Goal: Task Accomplishment & Management: Manage account settings

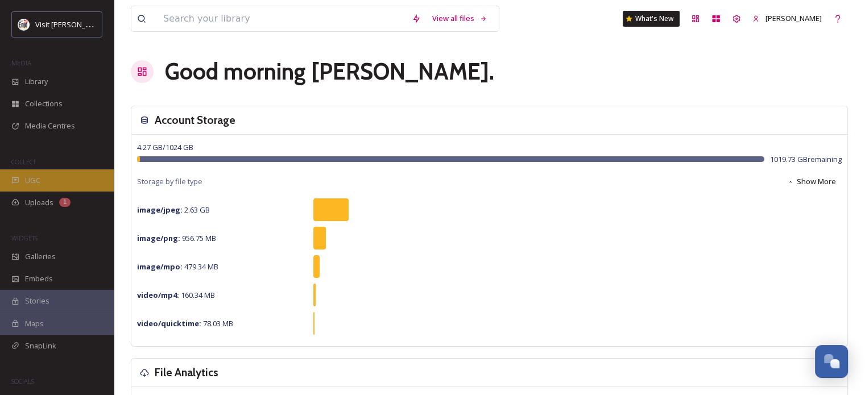
click at [28, 178] on span "UGC" at bounding box center [32, 180] width 15 height 11
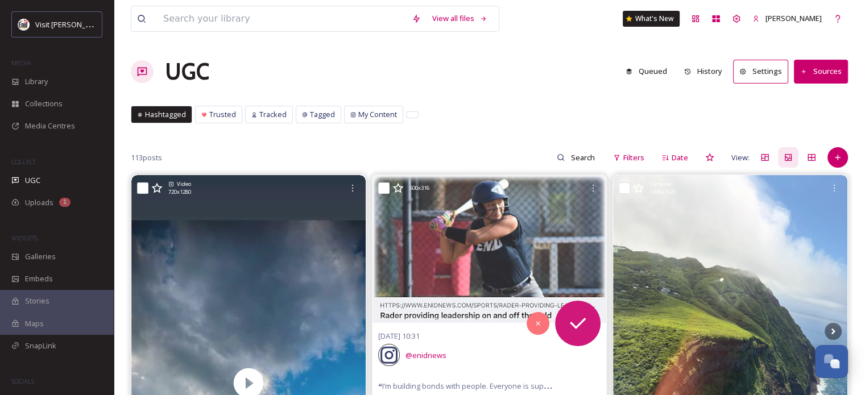
click at [761, 69] on button "Settings" at bounding box center [760, 71] width 55 height 23
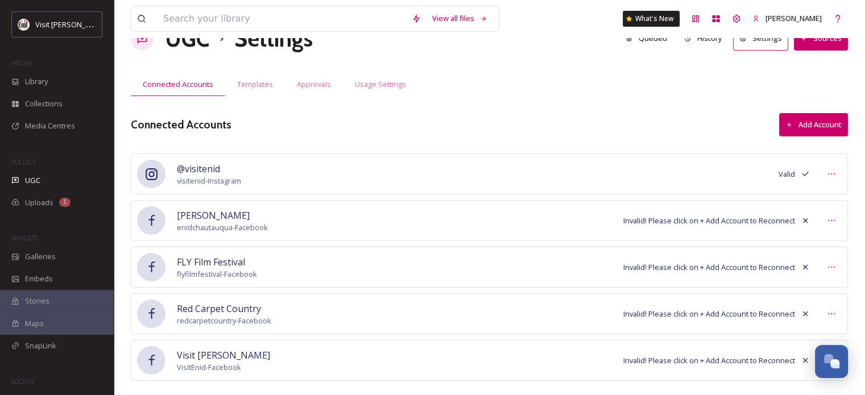
scroll to position [51, 0]
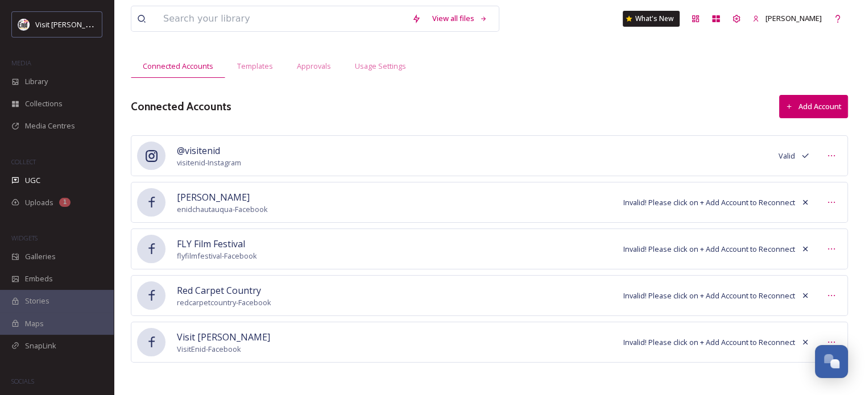
click at [201, 338] on span "Visit [PERSON_NAME]" at bounding box center [223, 337] width 93 height 14
click at [741, 342] on span "Invalid! Please click on + Add Account to Reconnect" at bounding box center [709, 342] width 172 height 11
click at [672, 342] on span "Invalid! Please click on + Add Account to Reconnect" at bounding box center [709, 342] width 172 height 11
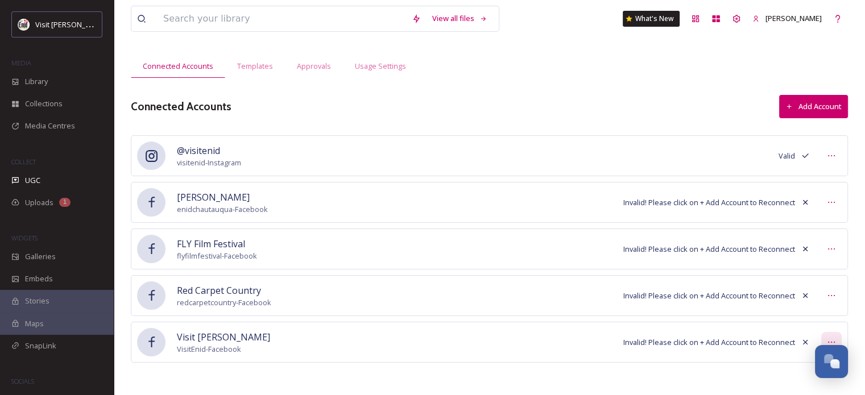
click at [833, 338] on icon at bounding box center [831, 342] width 9 height 9
click at [741, 360] on div "Visit [PERSON_NAME] VisitEnid - Facebook Invalid! Please click on + Add Account…" at bounding box center [489, 342] width 717 height 41
click at [735, 341] on span "Invalid! Please click on + Add Account to Reconnect" at bounding box center [709, 342] width 172 height 11
click at [207, 330] on span "Visit [PERSON_NAME]" at bounding box center [223, 337] width 93 height 14
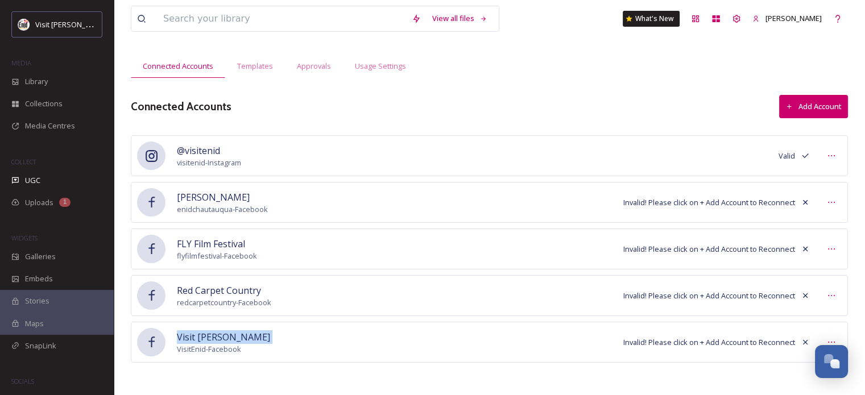
click at [207, 330] on span "Visit [PERSON_NAME]" at bounding box center [223, 337] width 93 height 14
click at [264, 331] on div "Visit [PERSON_NAME] VisitEnid - Facebook Invalid! Please click on + Add Account…" at bounding box center [489, 342] width 717 height 41
click at [815, 102] on button "Add Account" at bounding box center [813, 106] width 69 height 23
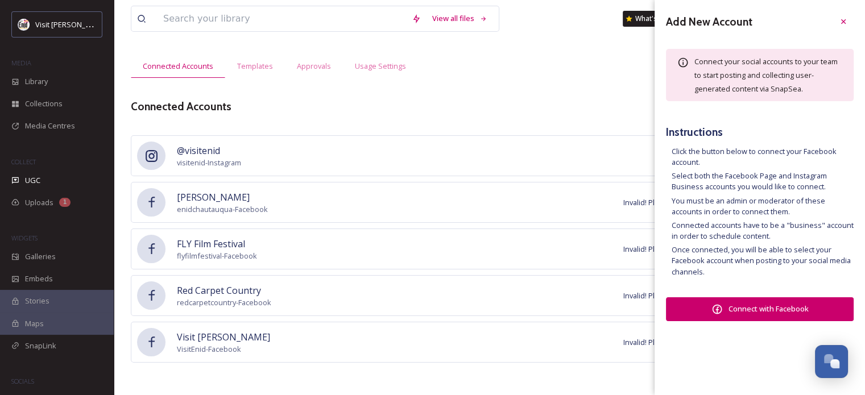
click at [764, 311] on button "Connect with Facebook" at bounding box center [760, 309] width 188 height 24
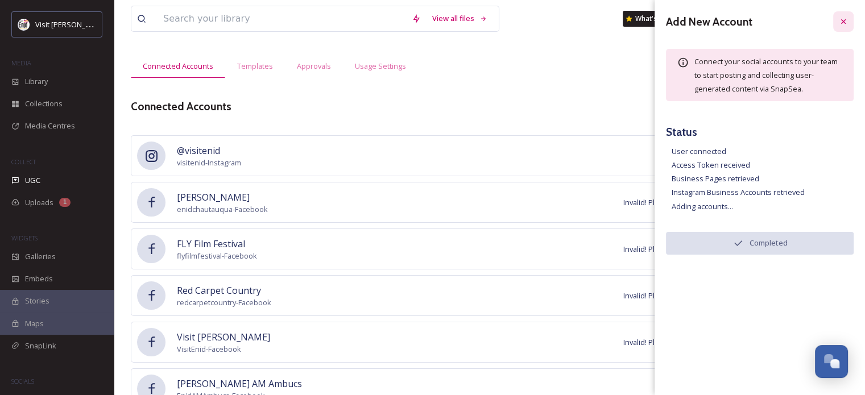
click at [845, 22] on icon at bounding box center [843, 21] width 9 height 9
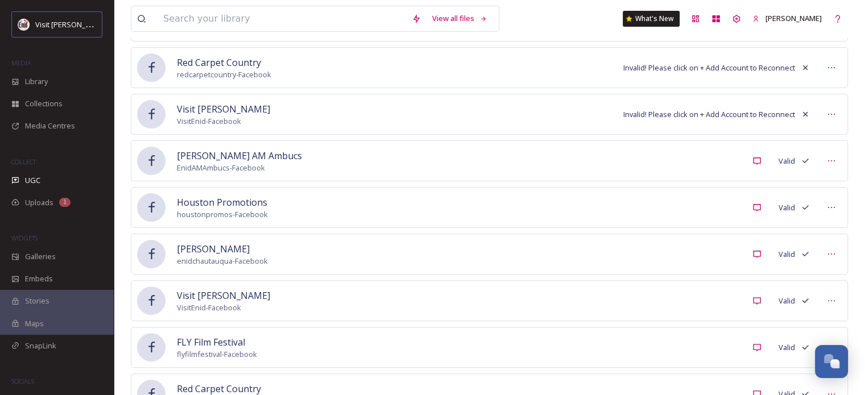
scroll to position [81, 0]
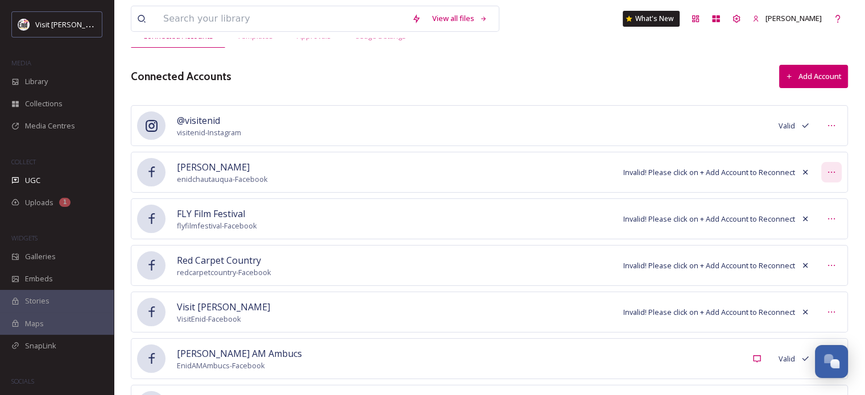
click at [836, 172] on div at bounding box center [831, 172] width 20 height 20
click at [415, 171] on div "[PERSON_NAME] enidchautauqua - Facebook Invalid! Please click on + Add Account …" at bounding box center [489, 172] width 717 height 41
click at [807, 170] on icon at bounding box center [804, 172] width 9 height 9
click at [804, 171] on icon at bounding box center [805, 172] width 5 height 5
click at [829, 170] on icon at bounding box center [831, 172] width 9 height 9
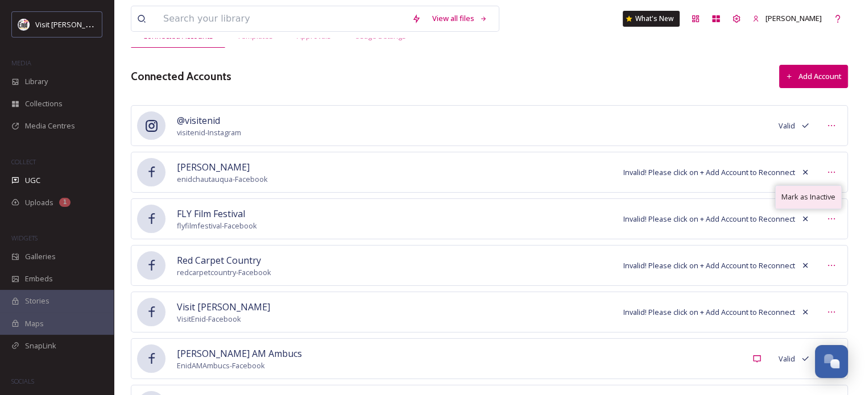
click at [810, 198] on span "Mark as Inactive" at bounding box center [808, 197] width 54 height 11
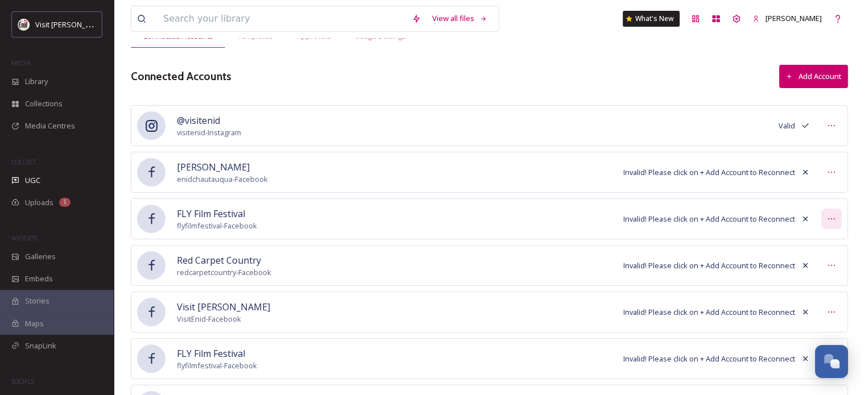
click at [832, 218] on icon at bounding box center [831, 218] width 9 height 9
click at [831, 215] on icon at bounding box center [831, 218] width 9 height 9
click at [833, 214] on icon at bounding box center [831, 218] width 9 height 9
click at [831, 261] on icon at bounding box center [831, 265] width 9 height 9
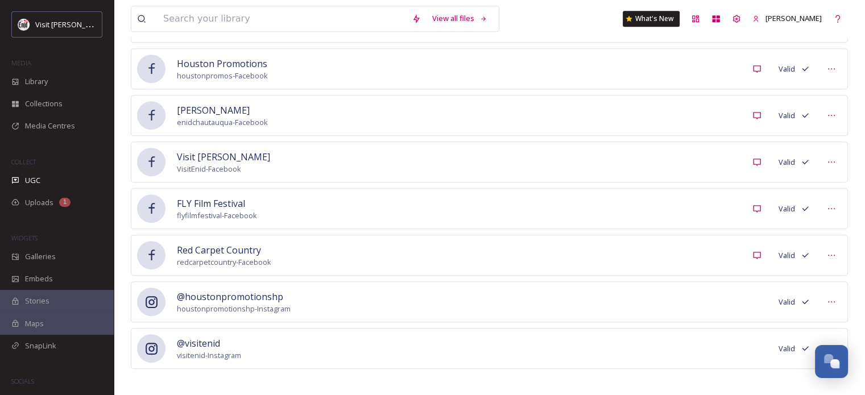
scroll to position [562, 0]
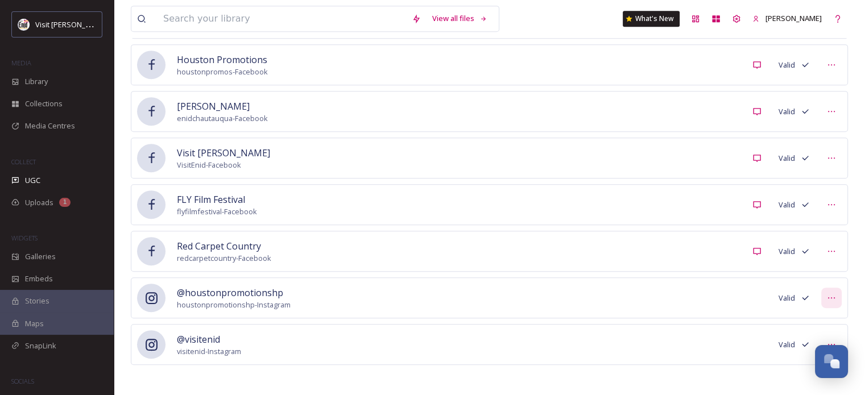
click at [831, 295] on icon at bounding box center [831, 297] width 9 height 9
click at [800, 318] on span "Mark as Inactive" at bounding box center [808, 322] width 54 height 11
click at [830, 248] on icon at bounding box center [831, 251] width 9 height 9
click at [812, 271] on span "Mark as Inactive" at bounding box center [808, 276] width 54 height 11
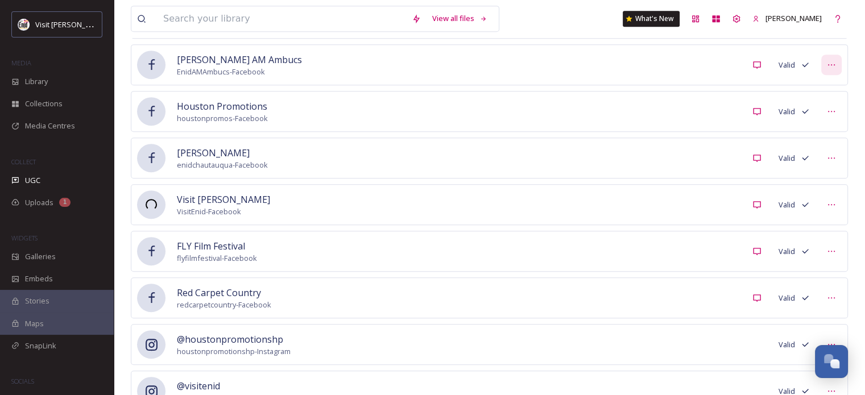
scroll to position [422, 0]
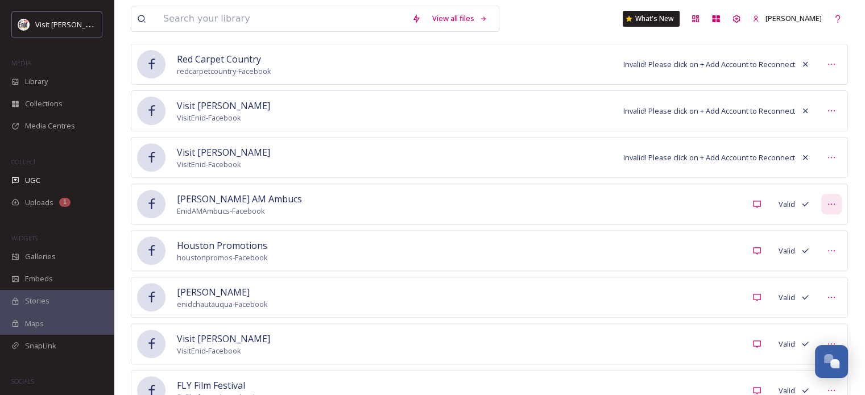
click at [832, 202] on icon at bounding box center [831, 204] width 9 height 9
click at [810, 224] on span "Mark as Inactive" at bounding box center [808, 228] width 54 height 11
click at [830, 249] on icon at bounding box center [831, 250] width 9 height 9
click at [816, 276] on span "Mark as Inactive" at bounding box center [808, 275] width 54 height 11
click at [830, 293] on icon at bounding box center [831, 297] width 9 height 9
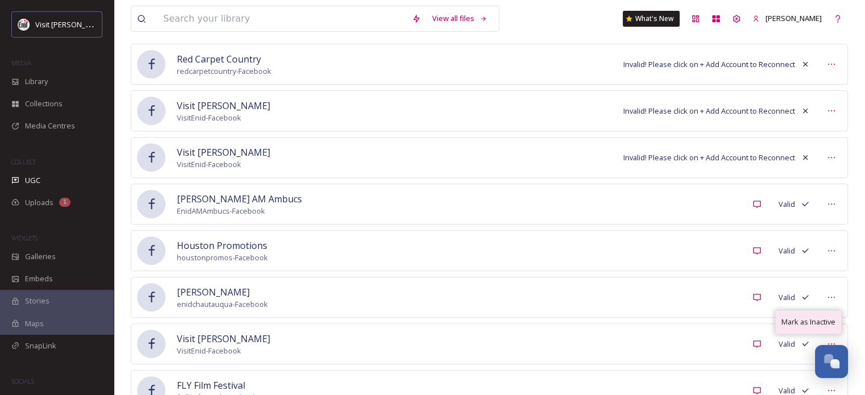
click at [810, 320] on span "Mark as Inactive" at bounding box center [808, 322] width 54 height 11
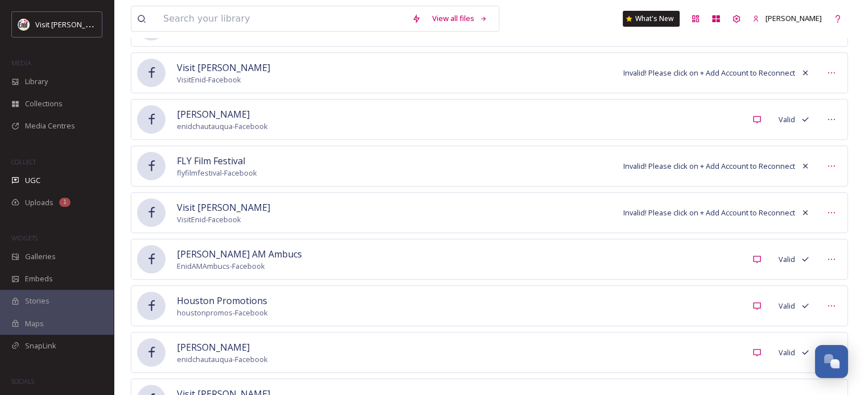
scroll to position [536, 0]
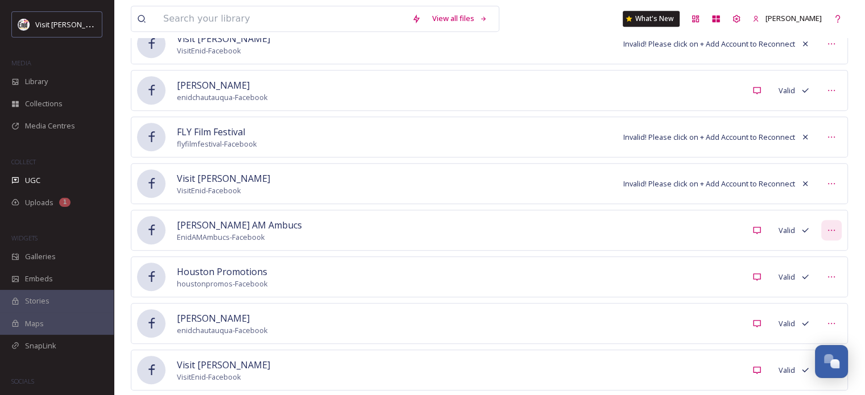
click at [832, 226] on icon at bounding box center [831, 230] width 9 height 9
click at [819, 250] on span "Mark as Inactive" at bounding box center [808, 255] width 54 height 11
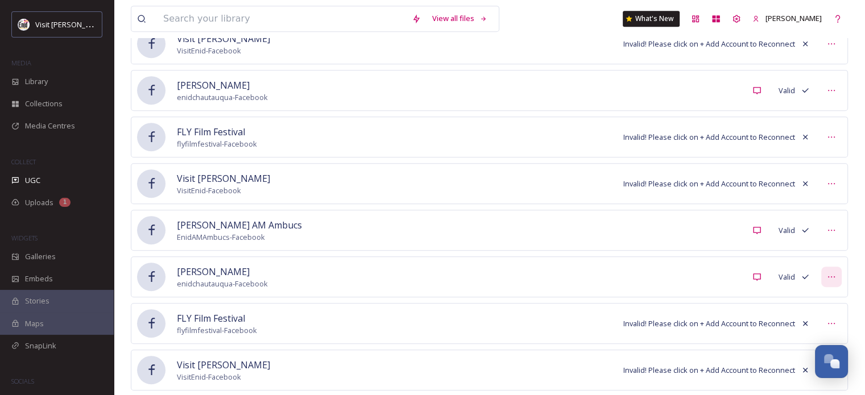
click at [831, 272] on icon at bounding box center [831, 276] width 9 height 9
click at [816, 296] on span "Mark as Inactive" at bounding box center [808, 301] width 54 height 11
click at [835, 227] on icon at bounding box center [831, 230] width 9 height 9
click at [814, 254] on span "Mark as Inactive" at bounding box center [808, 255] width 54 height 11
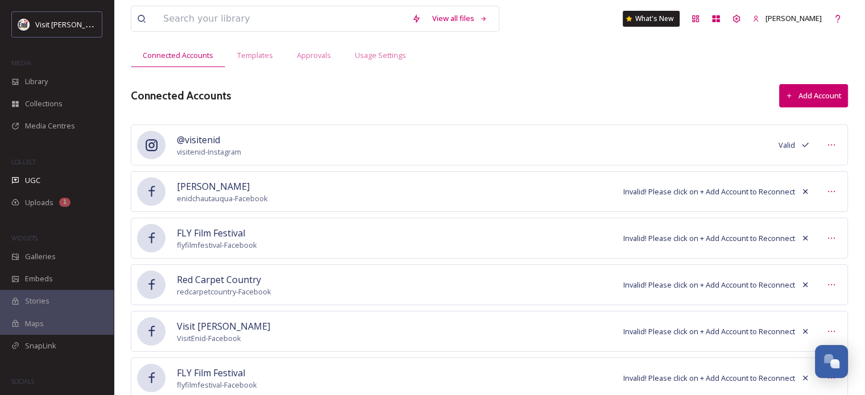
scroll to position [0, 0]
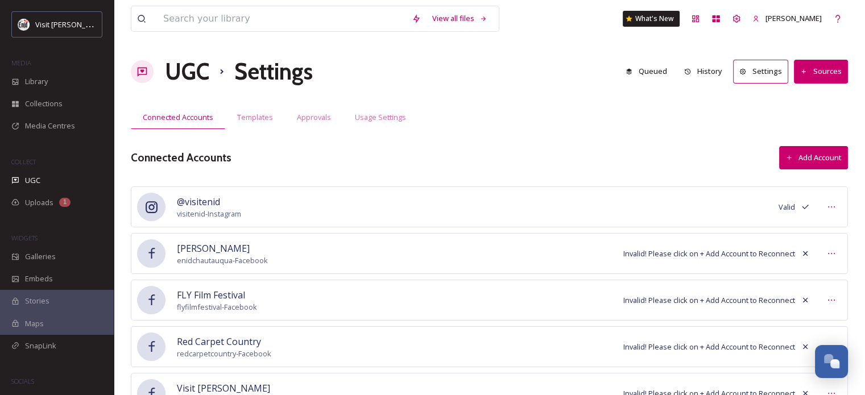
click at [765, 82] on button "Settings" at bounding box center [760, 71] width 55 height 23
click at [758, 69] on button "Settings" at bounding box center [760, 71] width 55 height 23
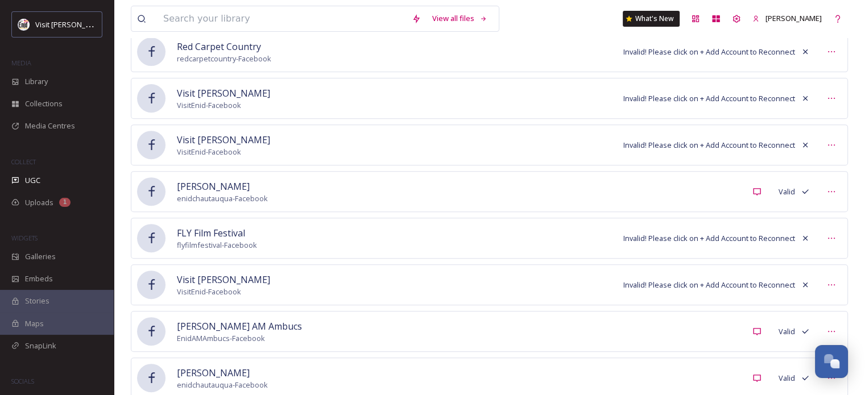
scroll to position [455, 0]
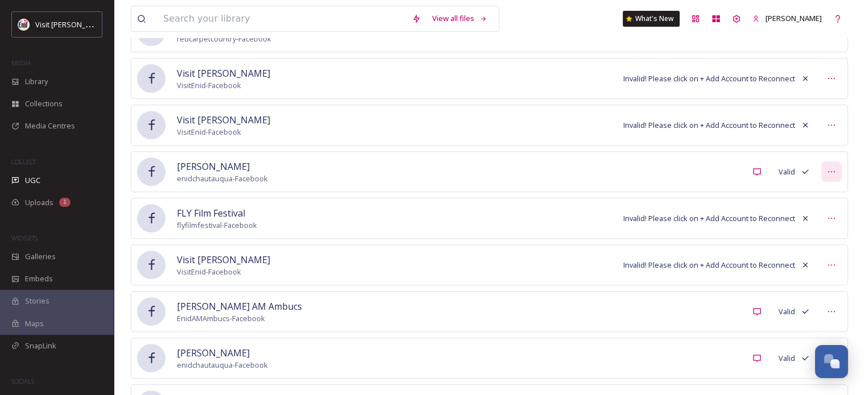
click at [832, 168] on icon at bounding box center [831, 171] width 9 height 9
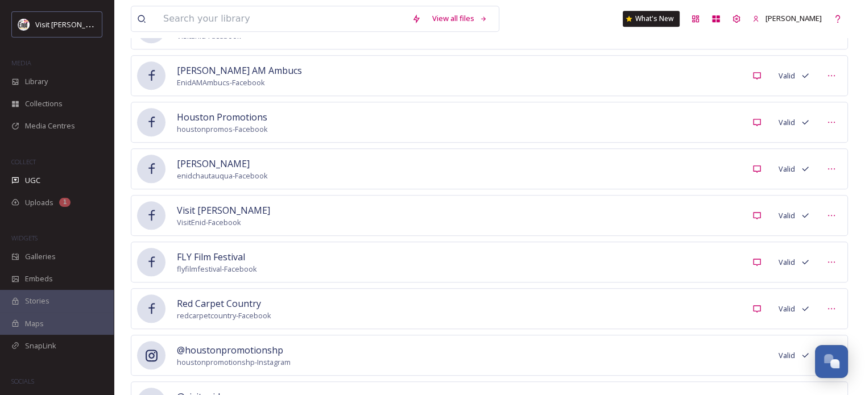
scroll to position [1118, 0]
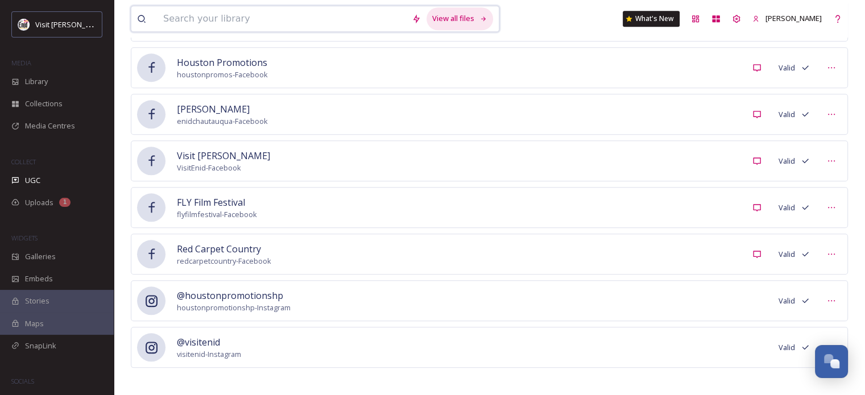
click at [483, 18] on icon at bounding box center [483, 18] width 7 height 7
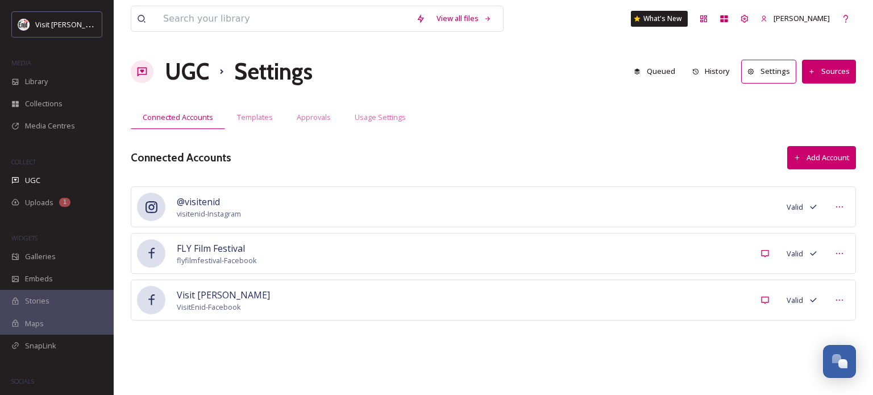
click at [799, 164] on button "Add Account" at bounding box center [821, 157] width 69 height 23
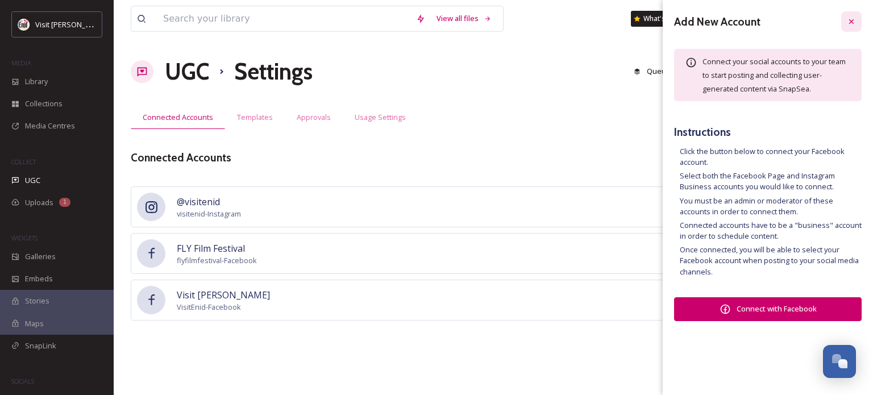
click at [853, 18] on icon at bounding box center [851, 21] width 9 height 9
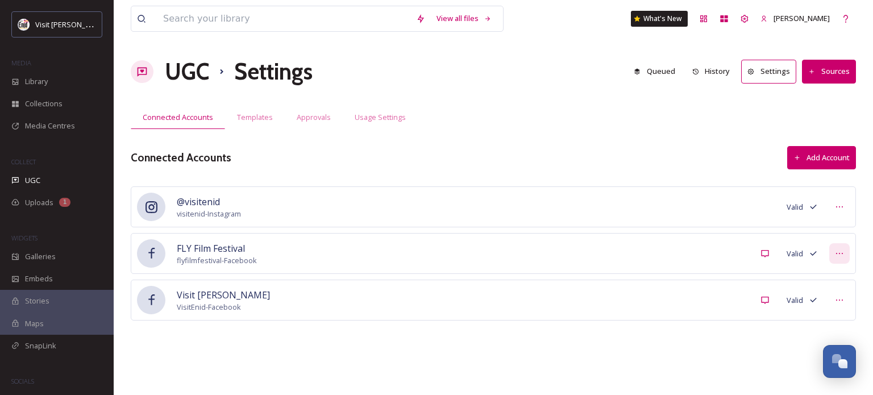
click at [840, 256] on icon at bounding box center [839, 253] width 9 height 9
click at [810, 270] on div "Mark as Inactive" at bounding box center [816, 278] width 65 height 22
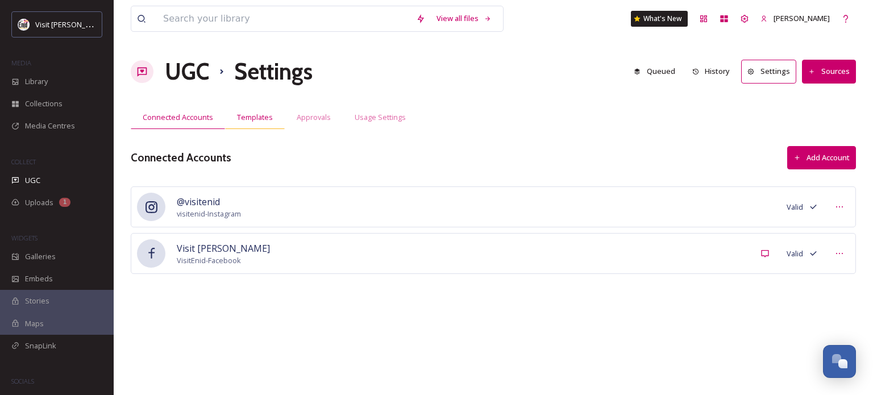
click at [256, 113] on span "Templates" at bounding box center [255, 117] width 36 height 11
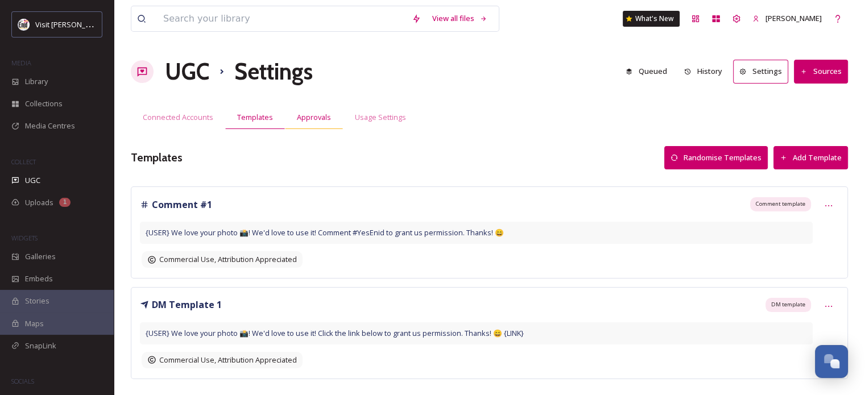
click at [311, 115] on span "Approvals" at bounding box center [314, 117] width 34 height 11
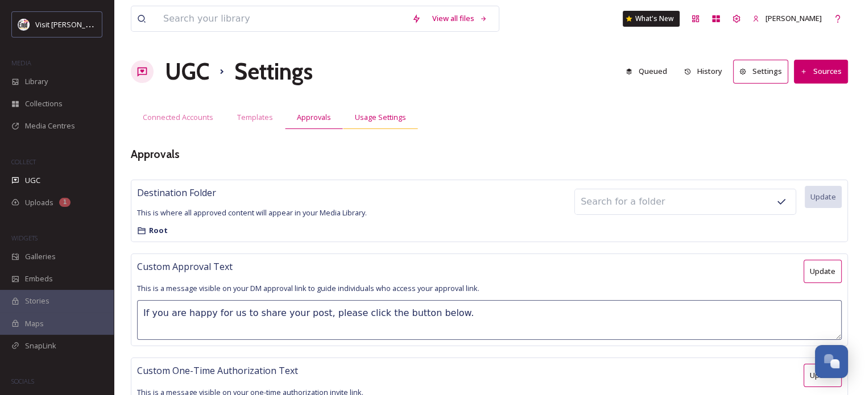
click at [371, 115] on span "Usage Settings" at bounding box center [380, 117] width 51 height 11
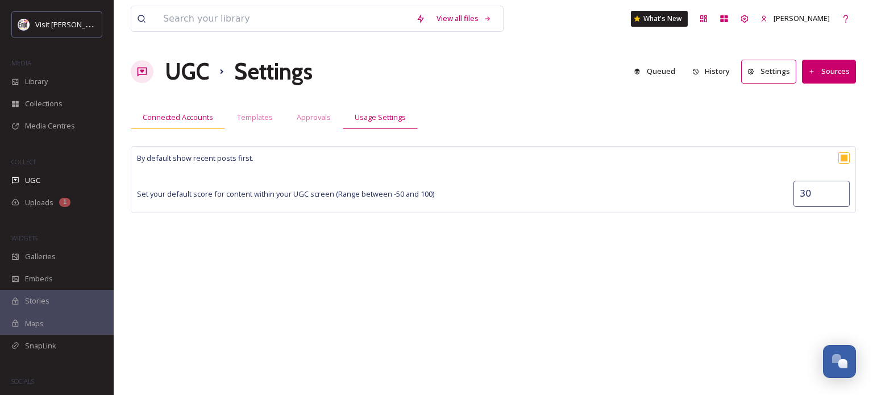
click at [193, 121] on span "Connected Accounts" at bounding box center [178, 117] width 70 height 11
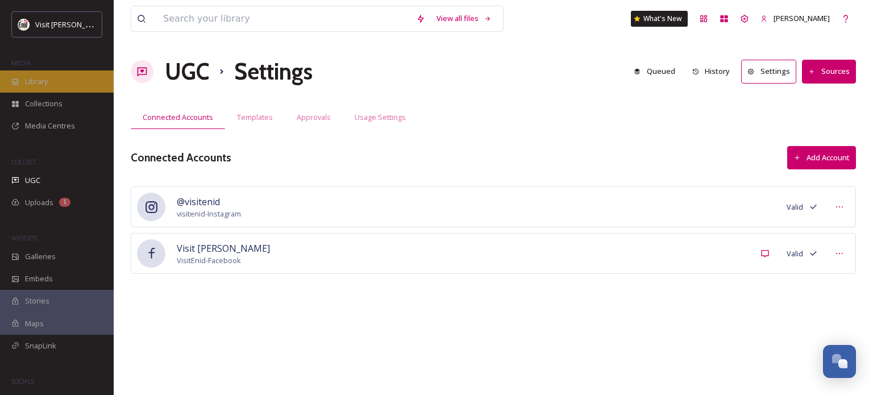
click at [46, 81] on span "Library" at bounding box center [36, 81] width 23 height 11
